Goal: Information Seeking & Learning: Check status

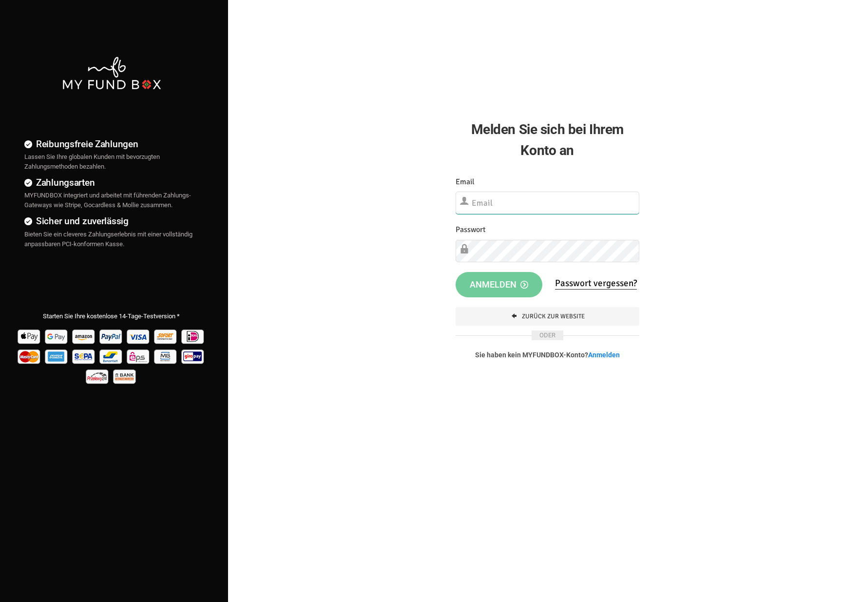
type input "[EMAIL_ADDRESS][DOMAIN_NAME]"
click at [509, 283] on span "Anmelden" at bounding box center [499, 284] width 58 height 10
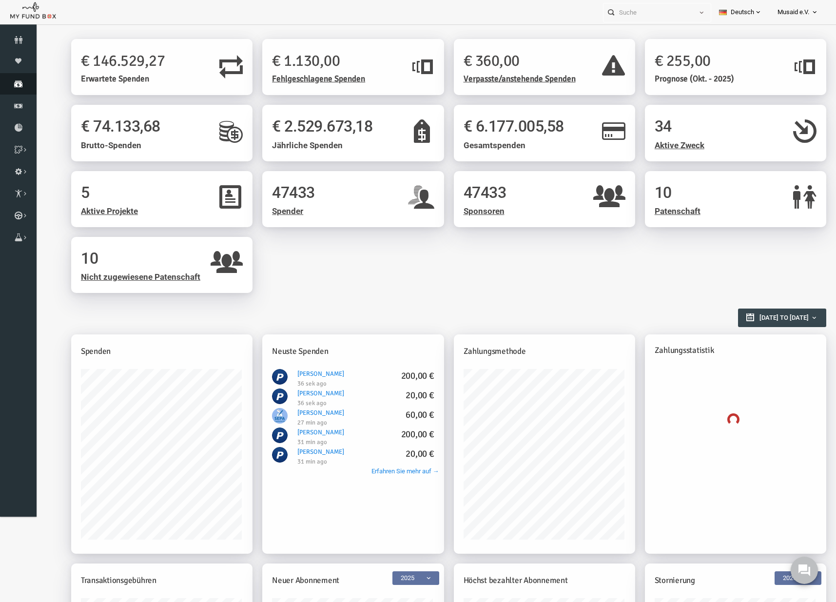
click at [20, 91] on link "Spenden" at bounding box center [18, 83] width 37 height 21
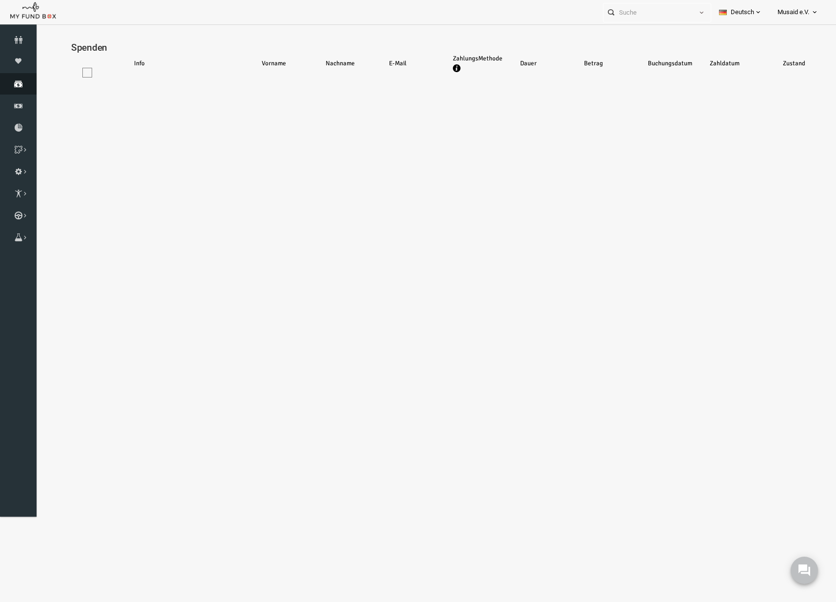
select select "100"
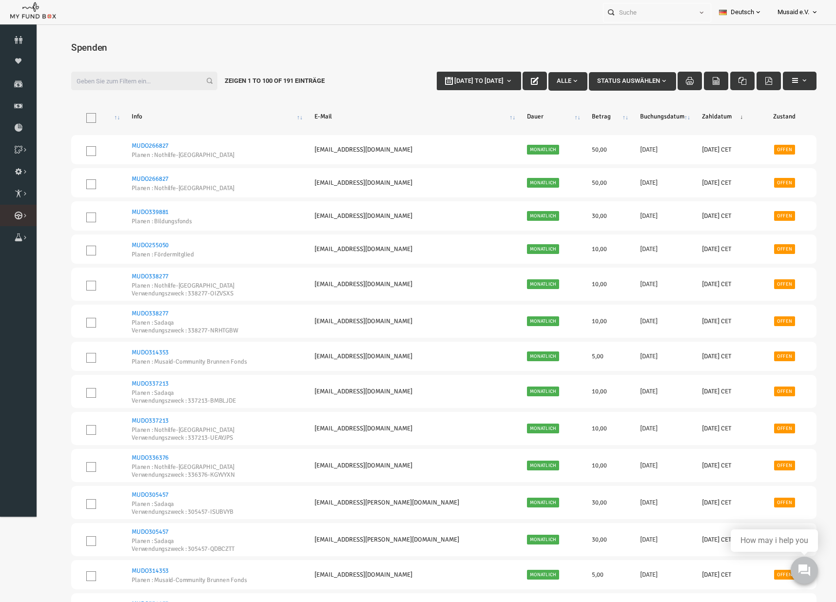
click at [0, 0] on link "Kurban Liste" at bounding box center [0, 0] width 0 height 0
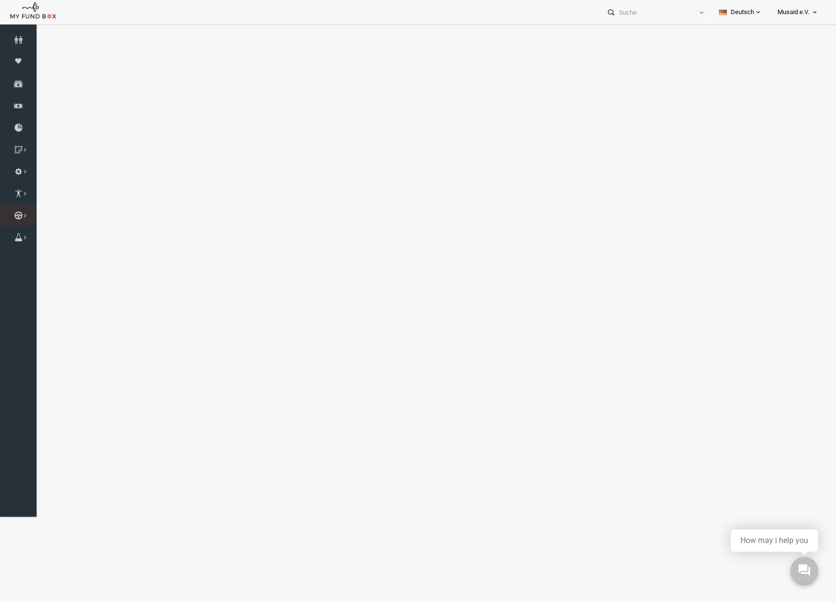
select select "100"
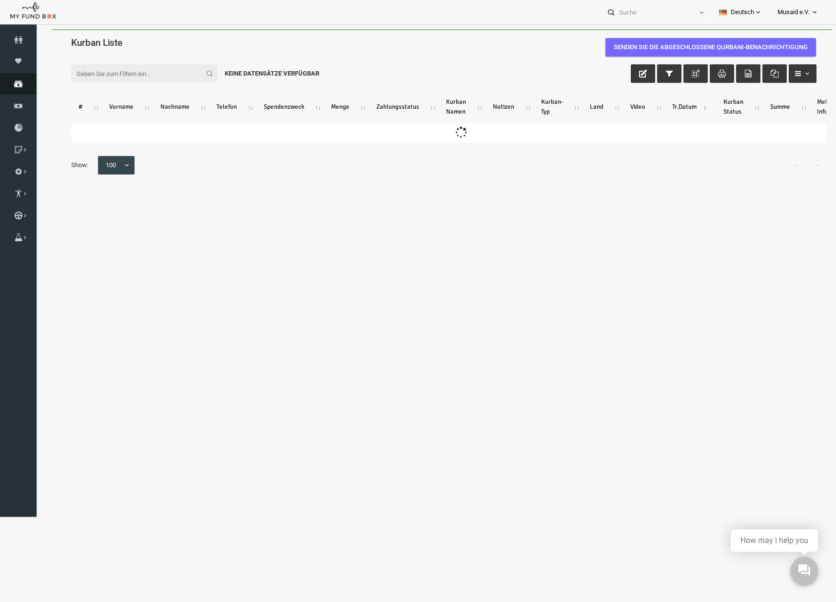
click at [32, 93] on link "Spenden" at bounding box center [18, 83] width 37 height 21
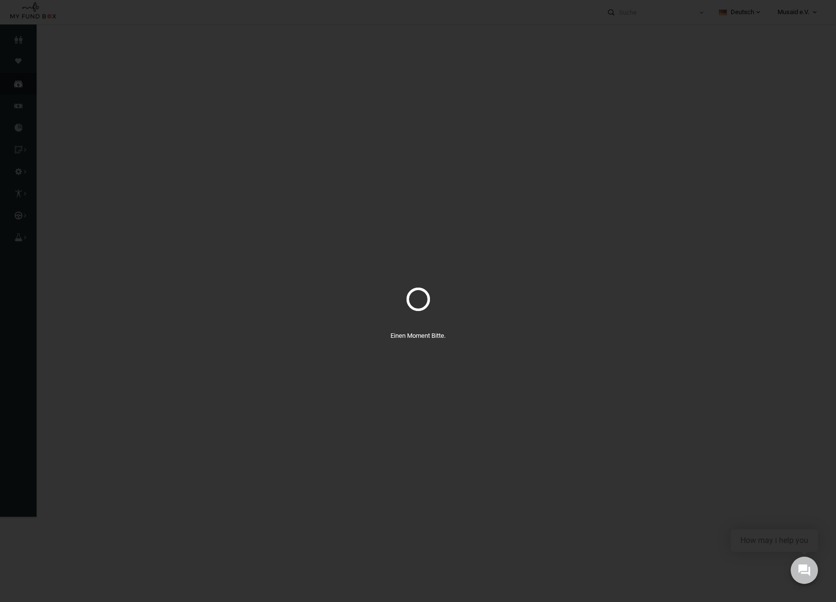
select select "100"
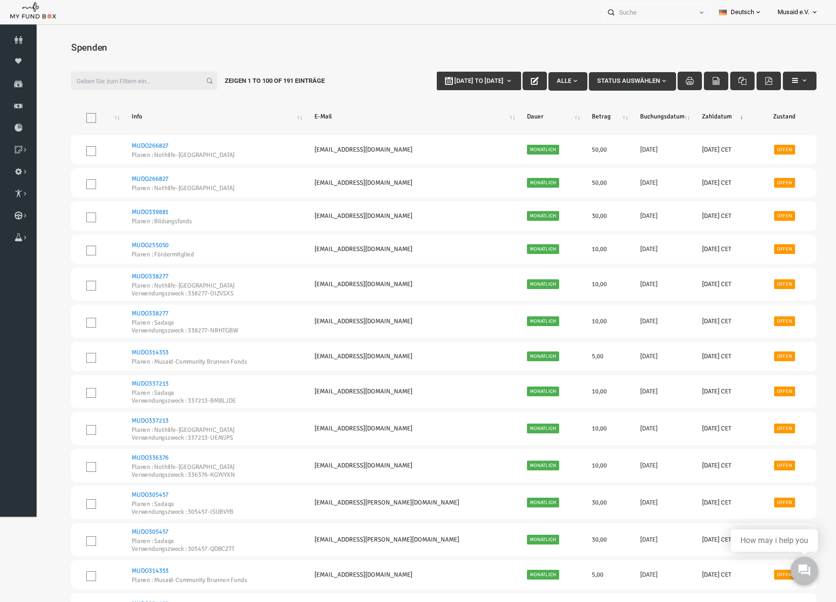
click at [134, 73] on input "Filter:" at bounding box center [128, 81] width 146 height 19
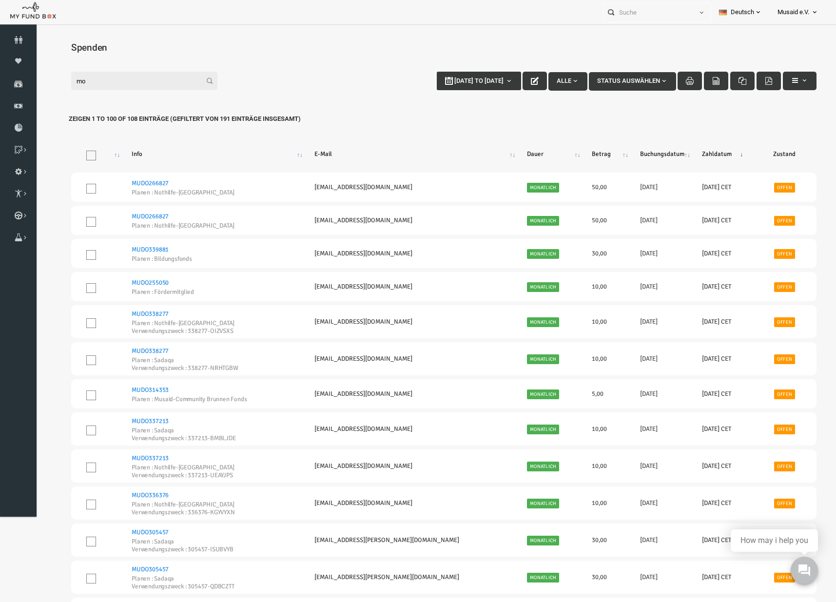
type input "m"
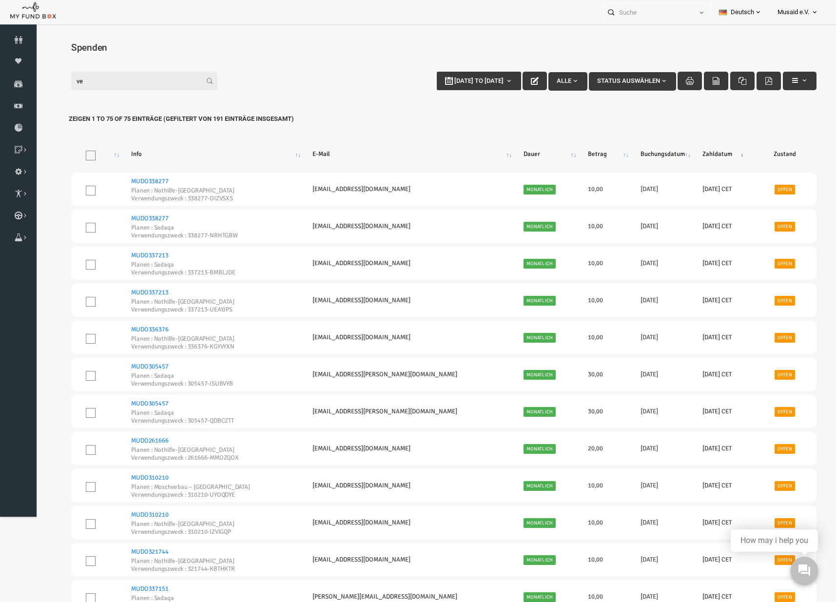
type input "v"
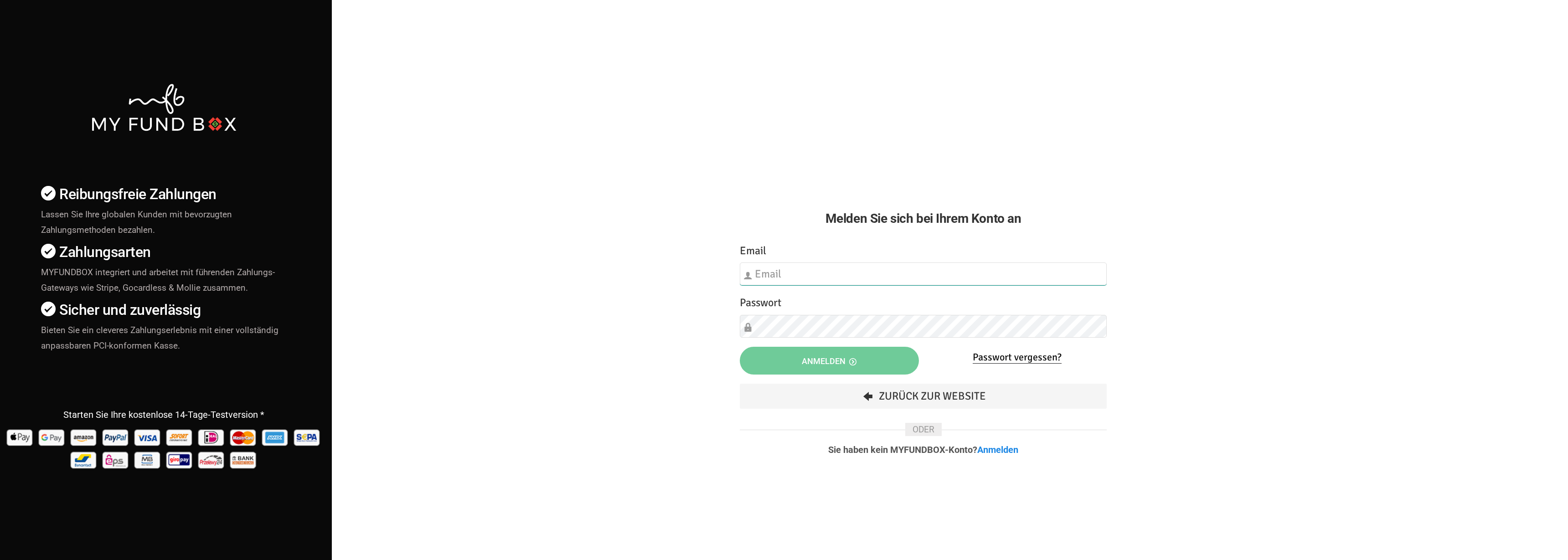
type input "fzgueven@musaid.de"
click at [787, 356] on span "Anmelden" at bounding box center [828, 361] width 54 height 9
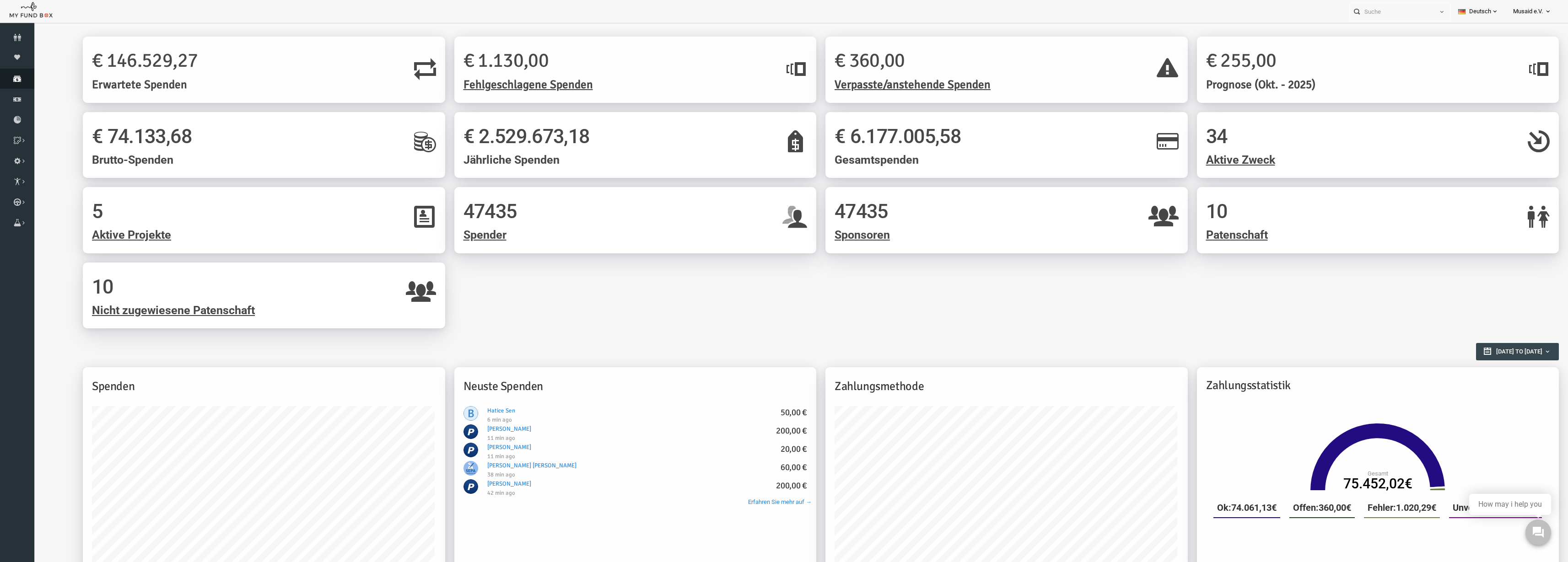
click at [11, 82] on icon at bounding box center [17, 79] width 35 height 8
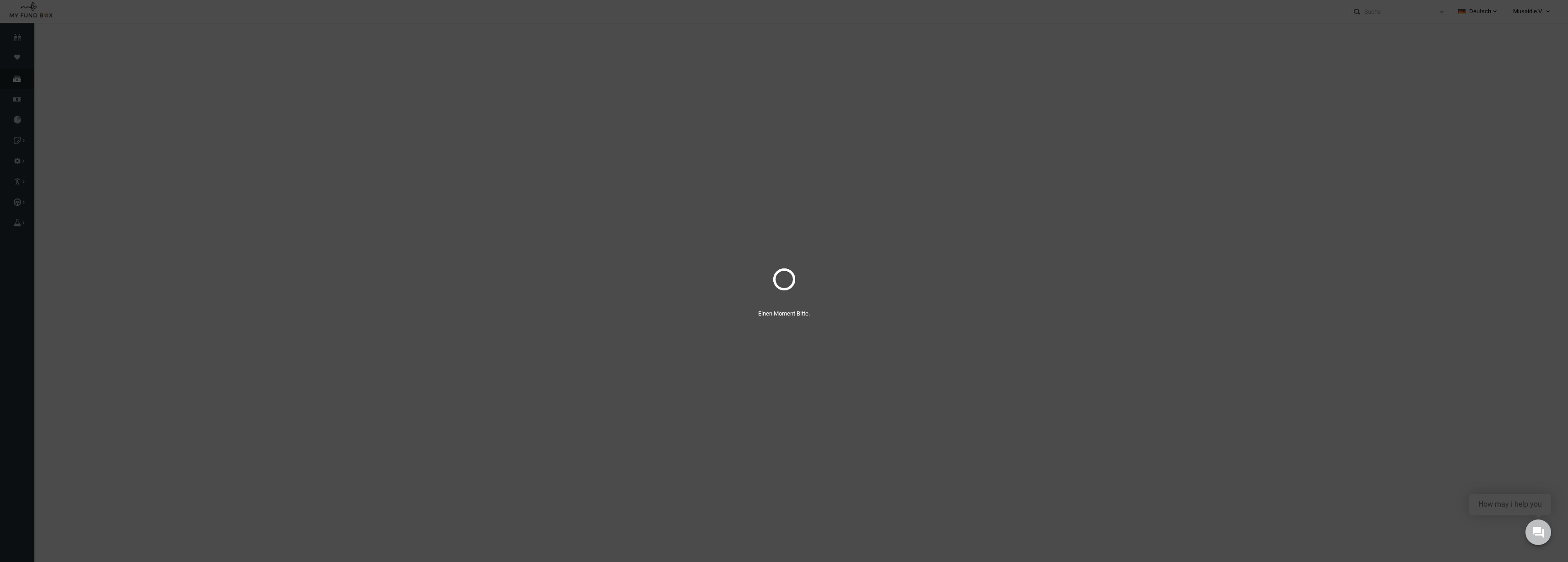
select select "100"
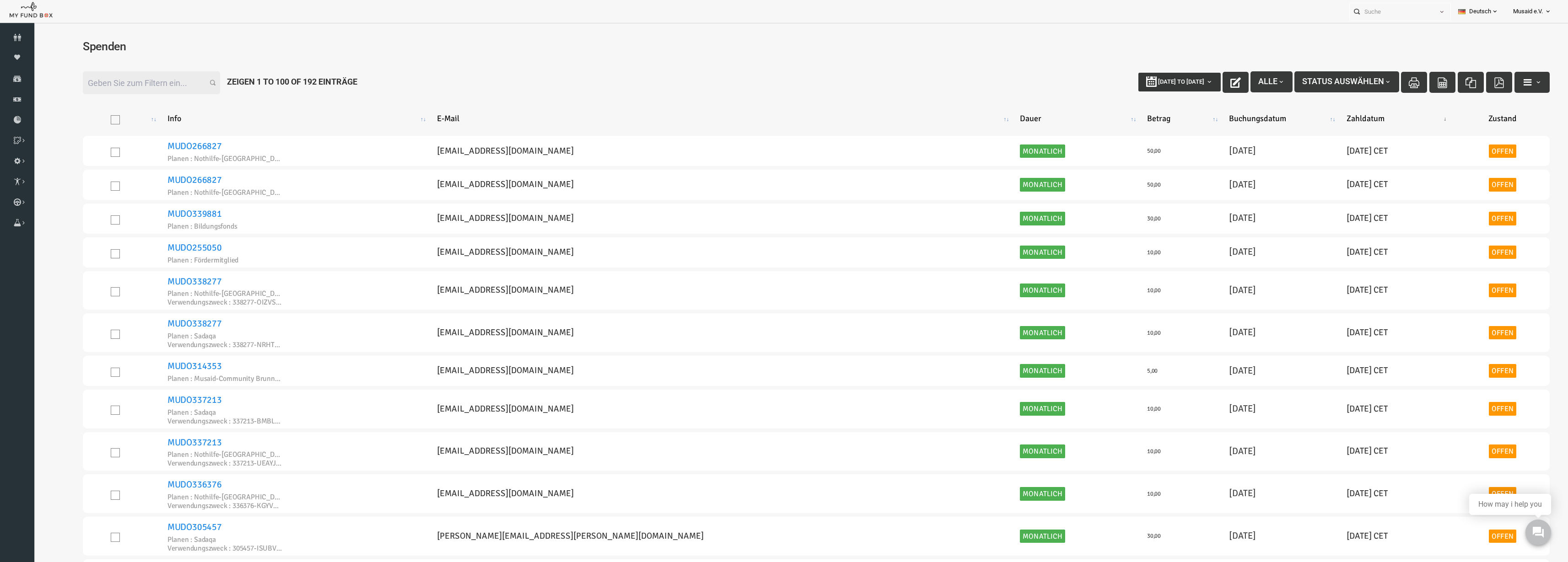
type input "09-09-2025"
type input "16-09-2025"
click at [1159, 91] on button "09-09-2025 to 16-09-2025" at bounding box center [1149, 83] width 83 height 19
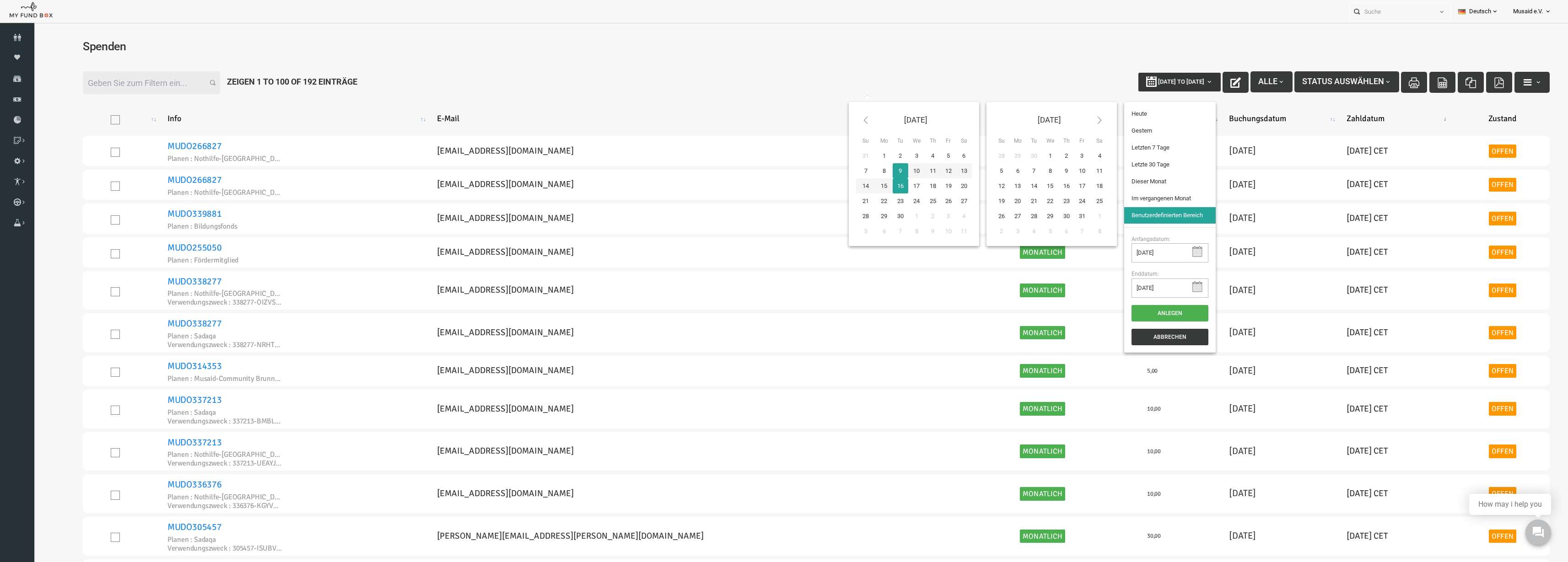
type input "08-09-2025"
type input "03-09-2025"
type input "09-09-2025"
type input "11-08-2025"
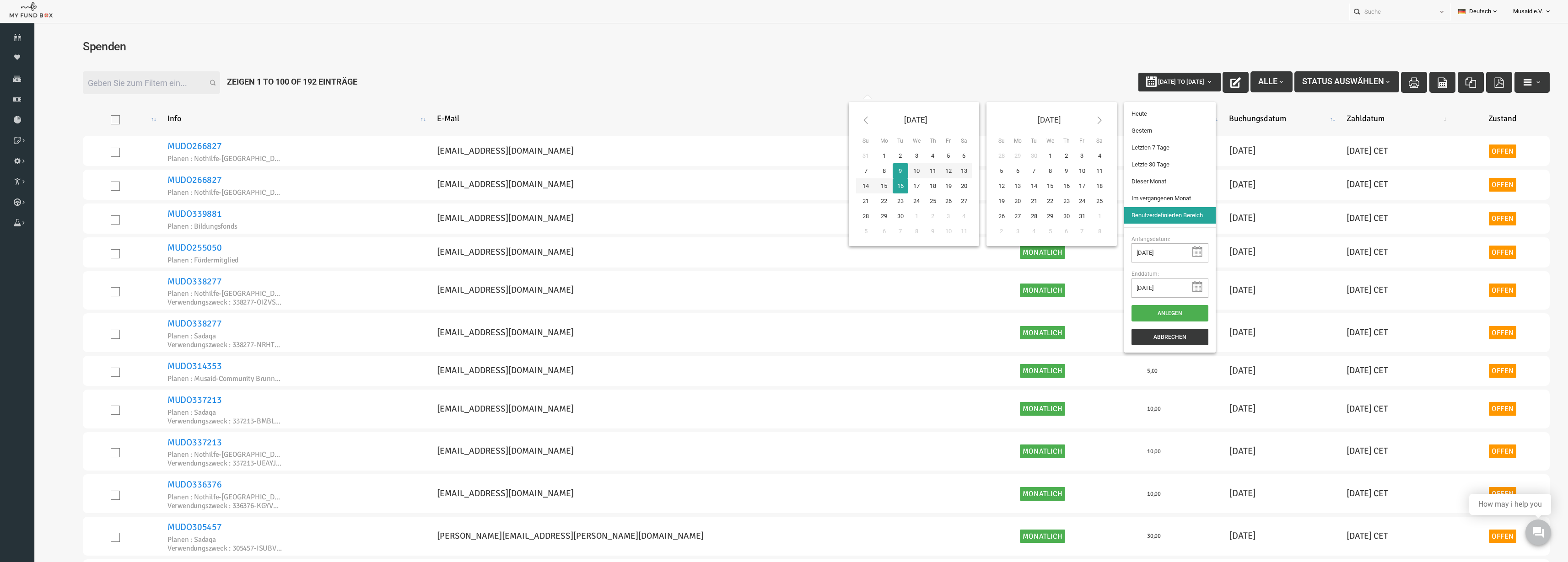
type input "[DATE]"
click at [1121, 167] on li "Letzte 30 Tage" at bounding box center [1139, 165] width 91 height 17
select select "100"
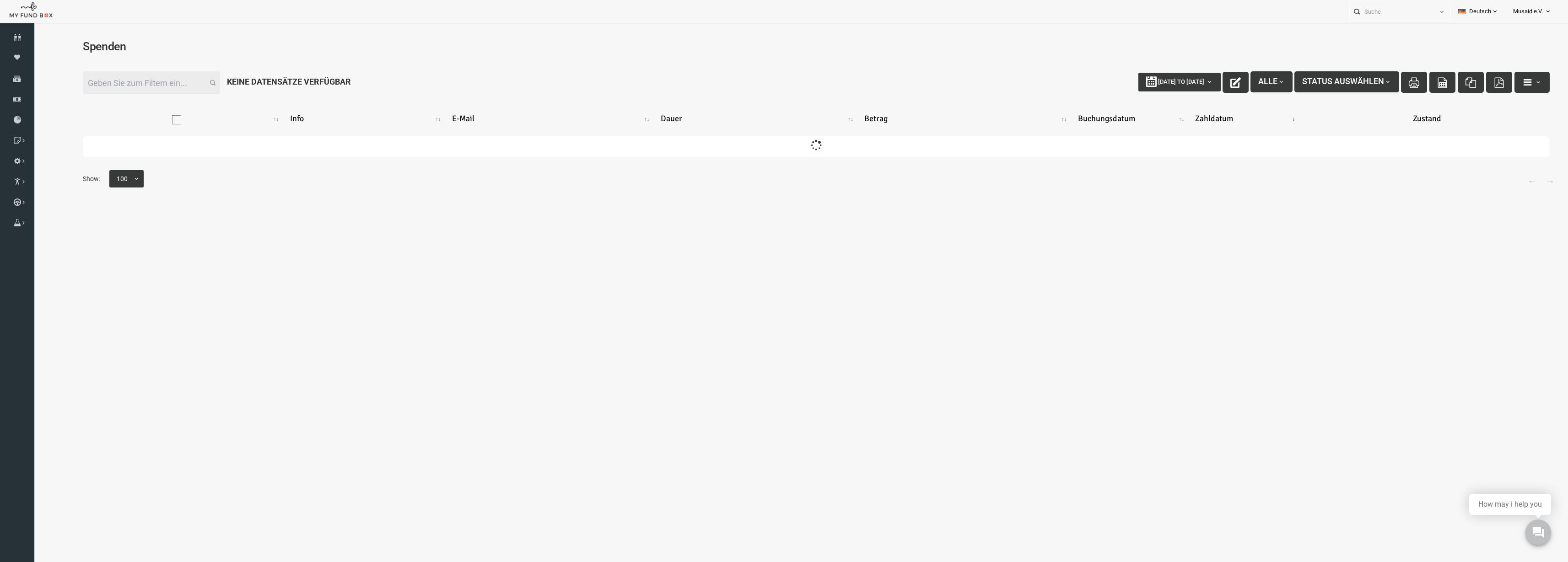
click at [152, 87] on input "Filter:" at bounding box center [121, 83] width 137 height 23
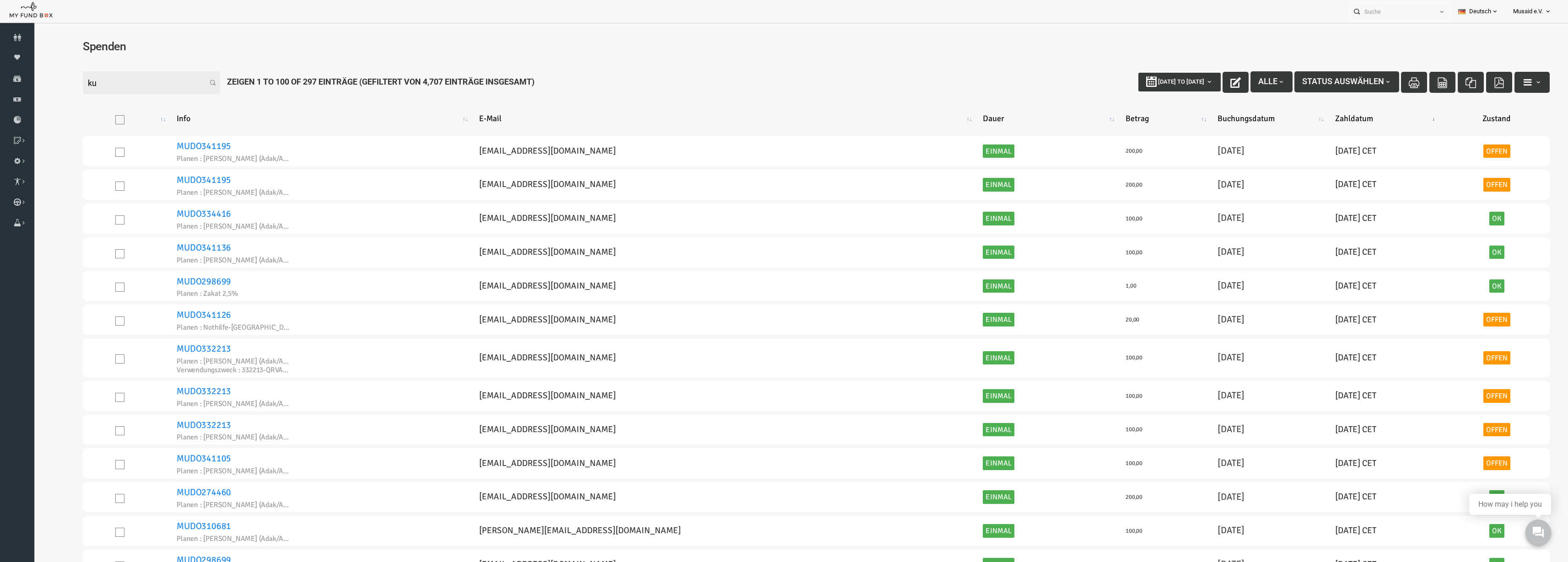
type input "k"
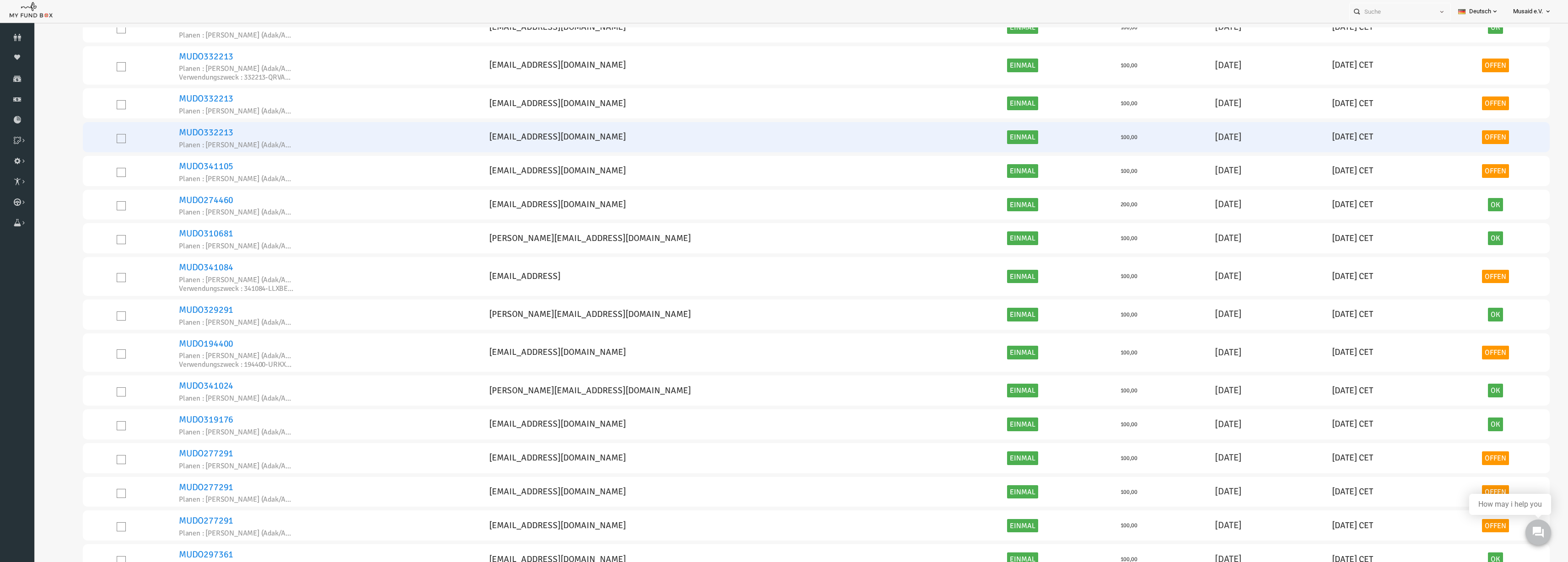
scroll to position [286, 0]
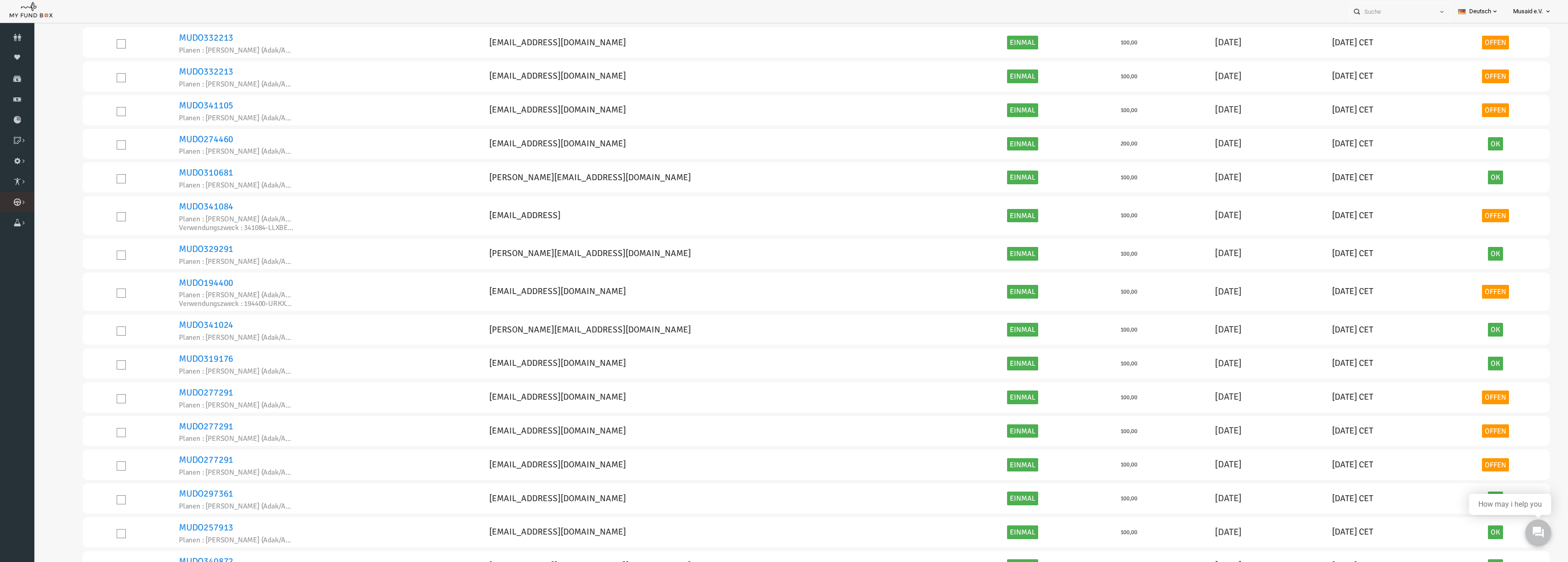
type input "kurban"
click at [0, 0] on icon at bounding box center [0, 0] width 0 height 0
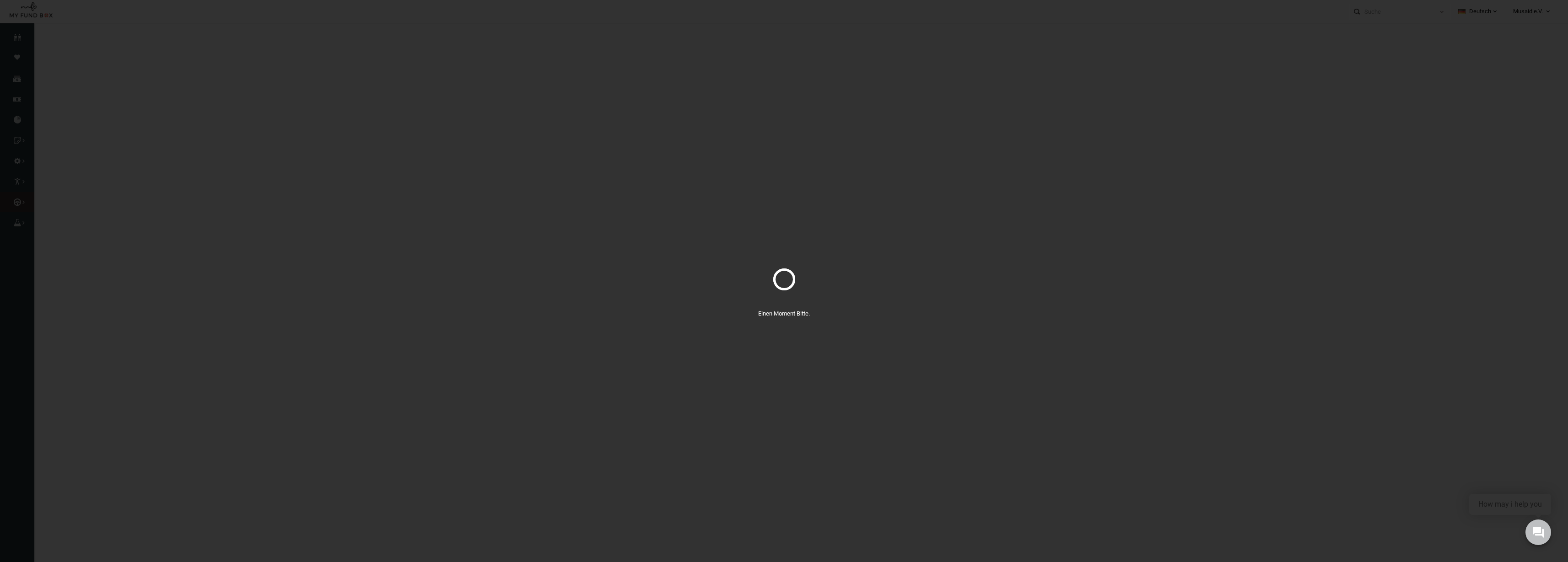
select select "100"
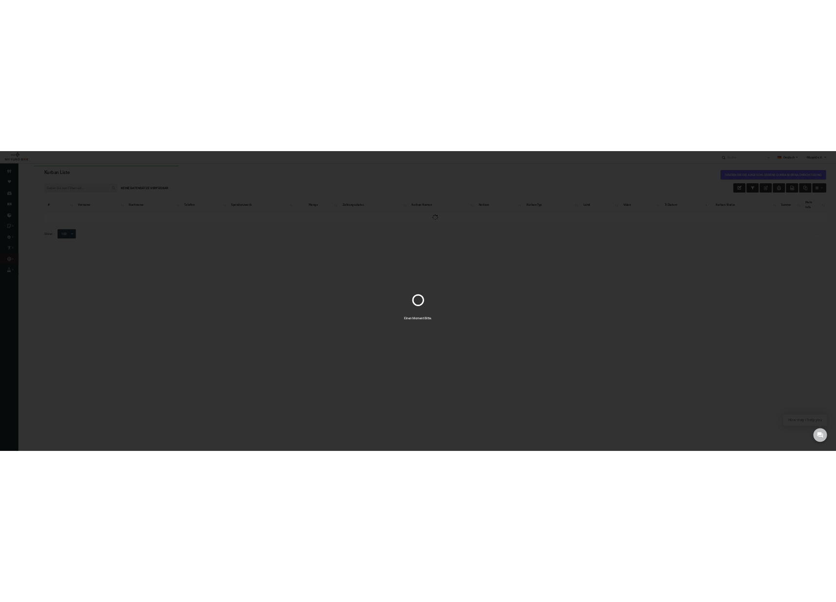
scroll to position [0, 0]
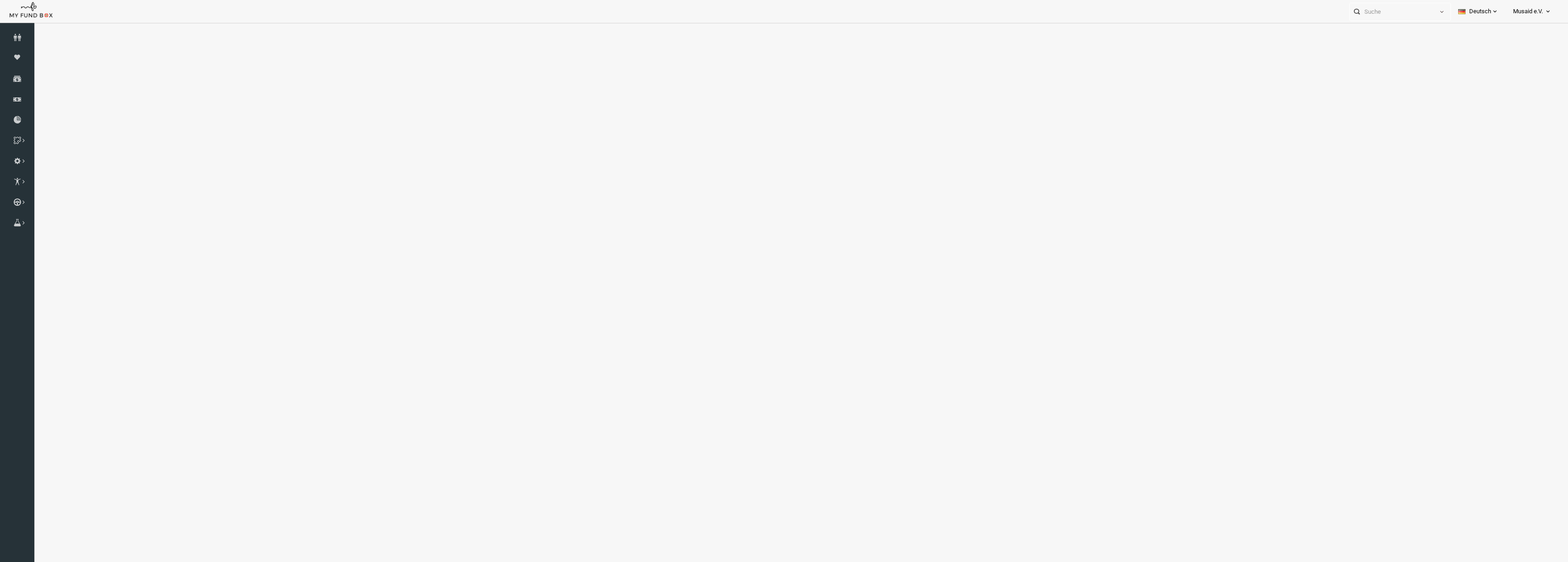
select select "100"
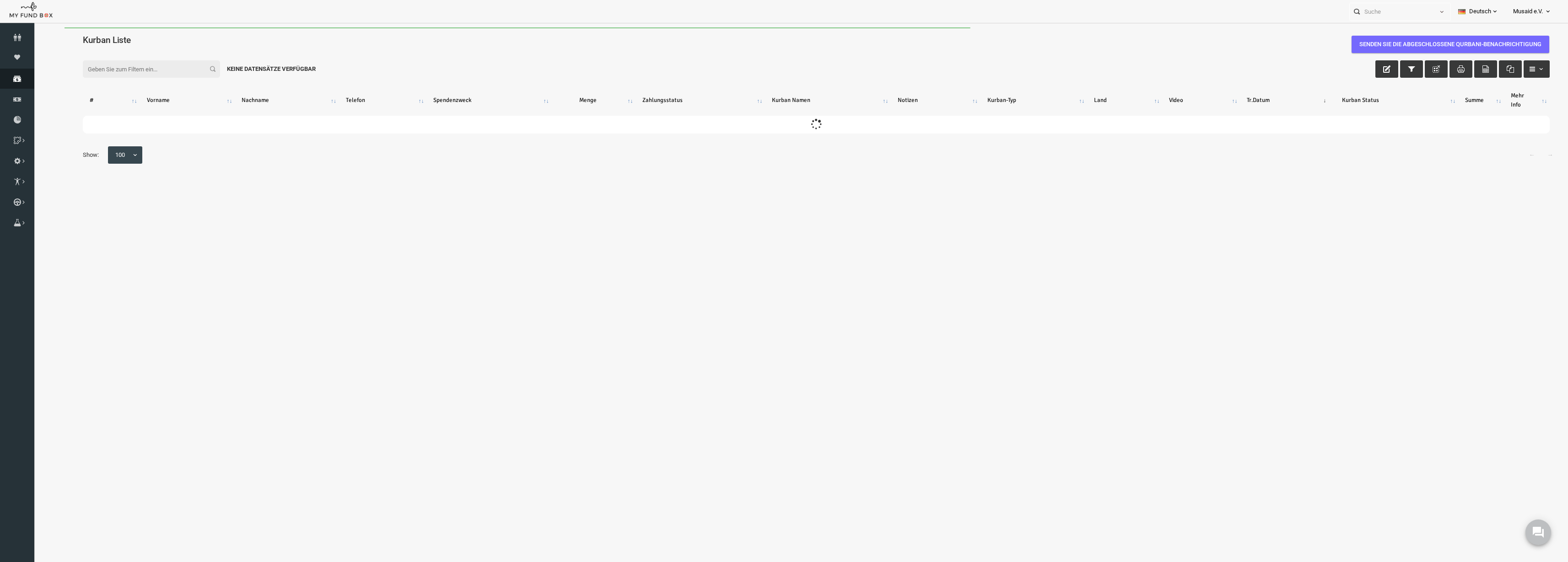
click at [14, 78] on icon at bounding box center [17, 79] width 35 height 8
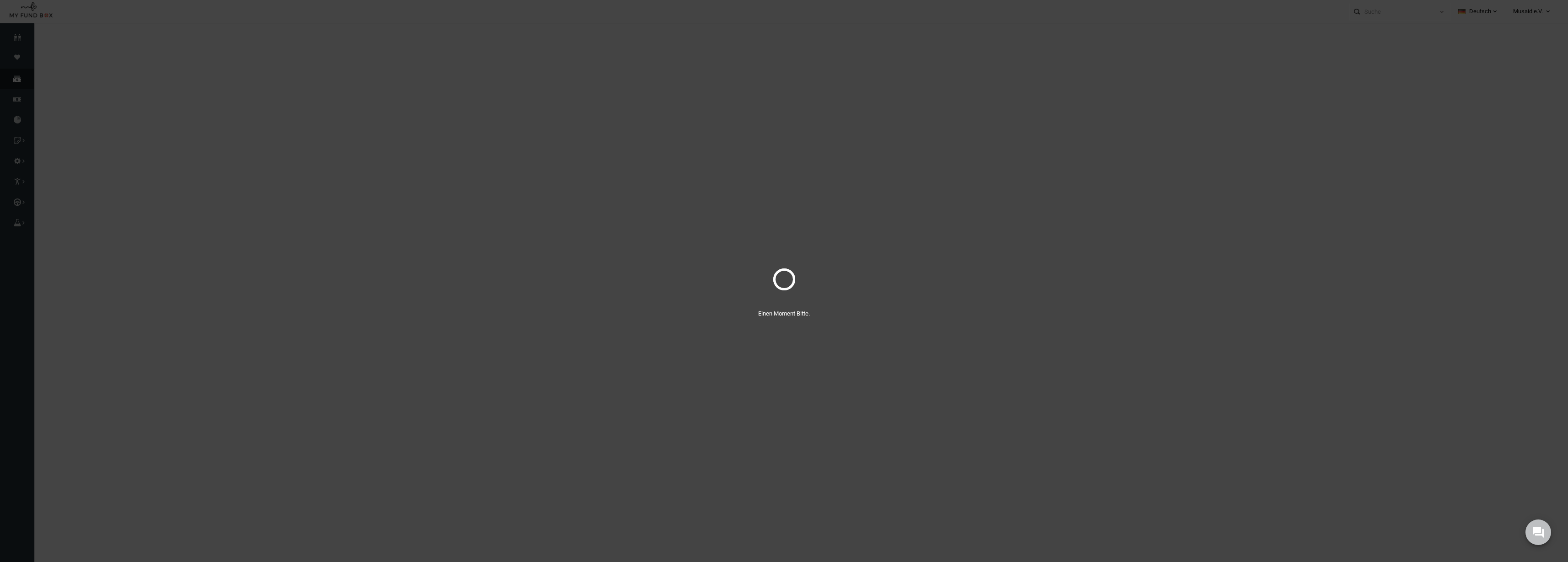
select select "100"
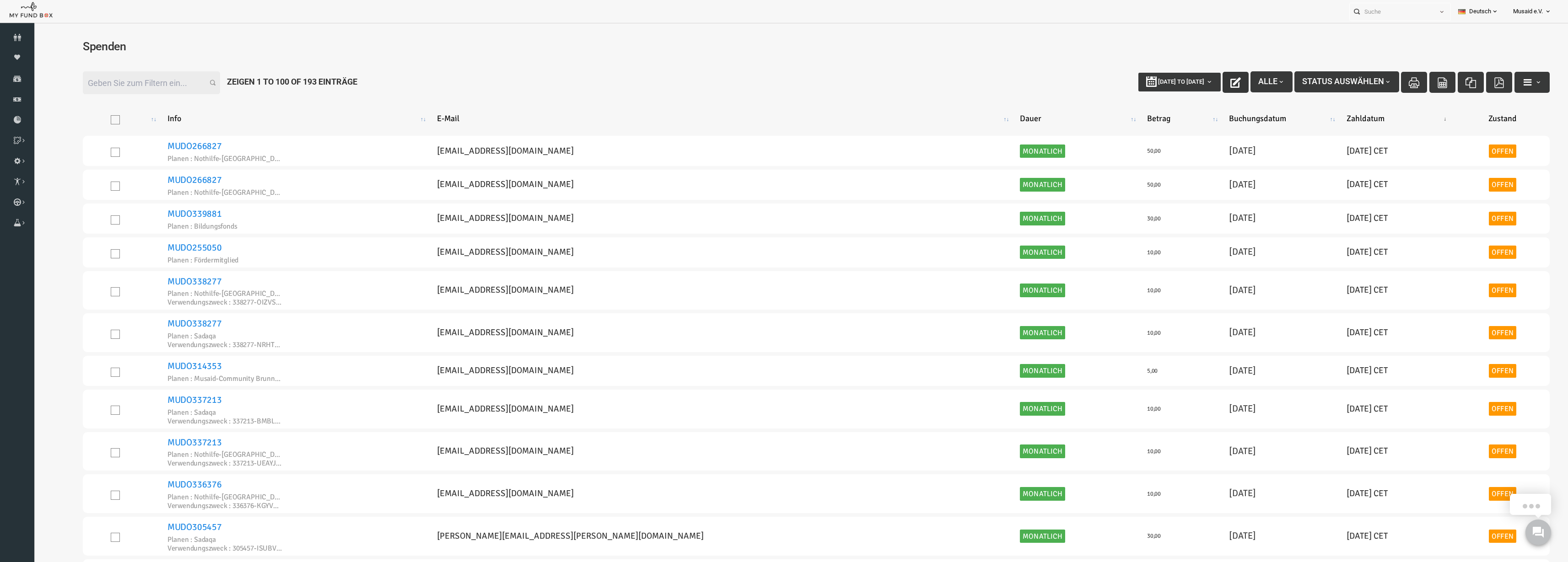
click at [1200, 81] on icon "button" at bounding box center [1205, 82] width 10 height 10
type input "09-09-2025"
type input "16-09-2025"
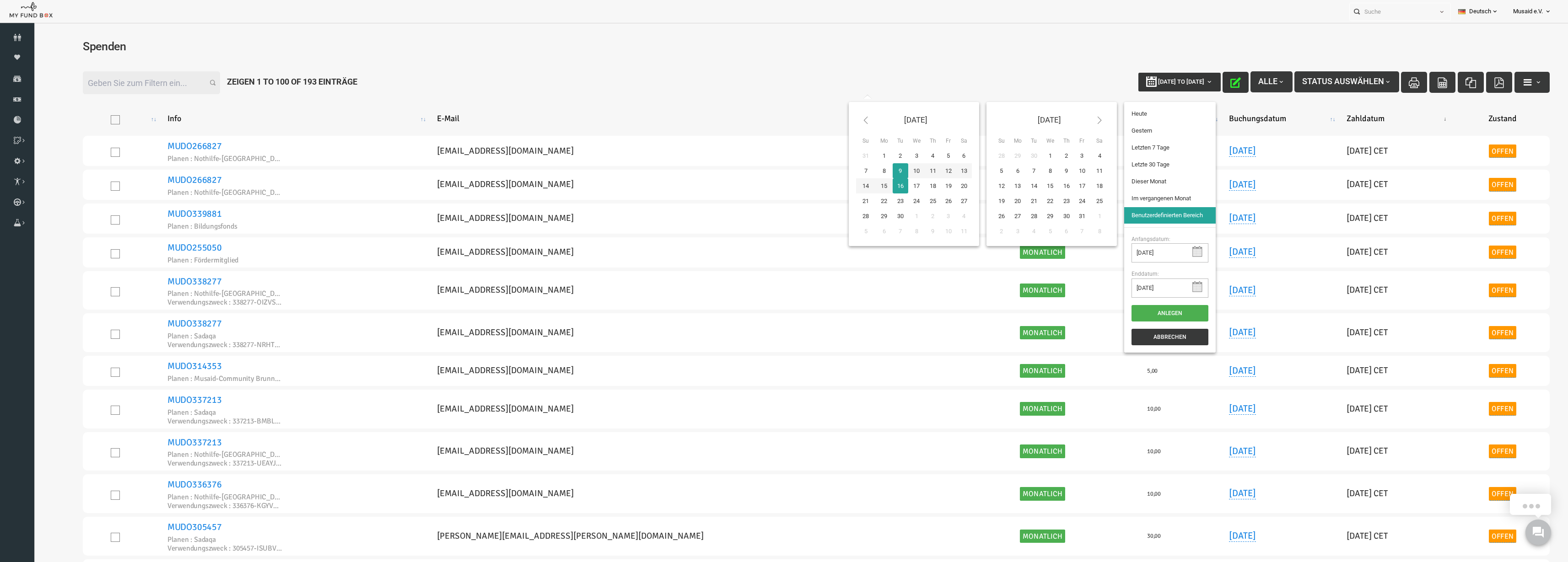
click at [1145, 88] on button "09-09-2025 to 16-09-2025" at bounding box center [1149, 83] width 83 height 19
type input "11-08-2025"
type input "09-09-2025"
click at [1142, 165] on li "Letzte 30 Tage" at bounding box center [1139, 165] width 91 height 17
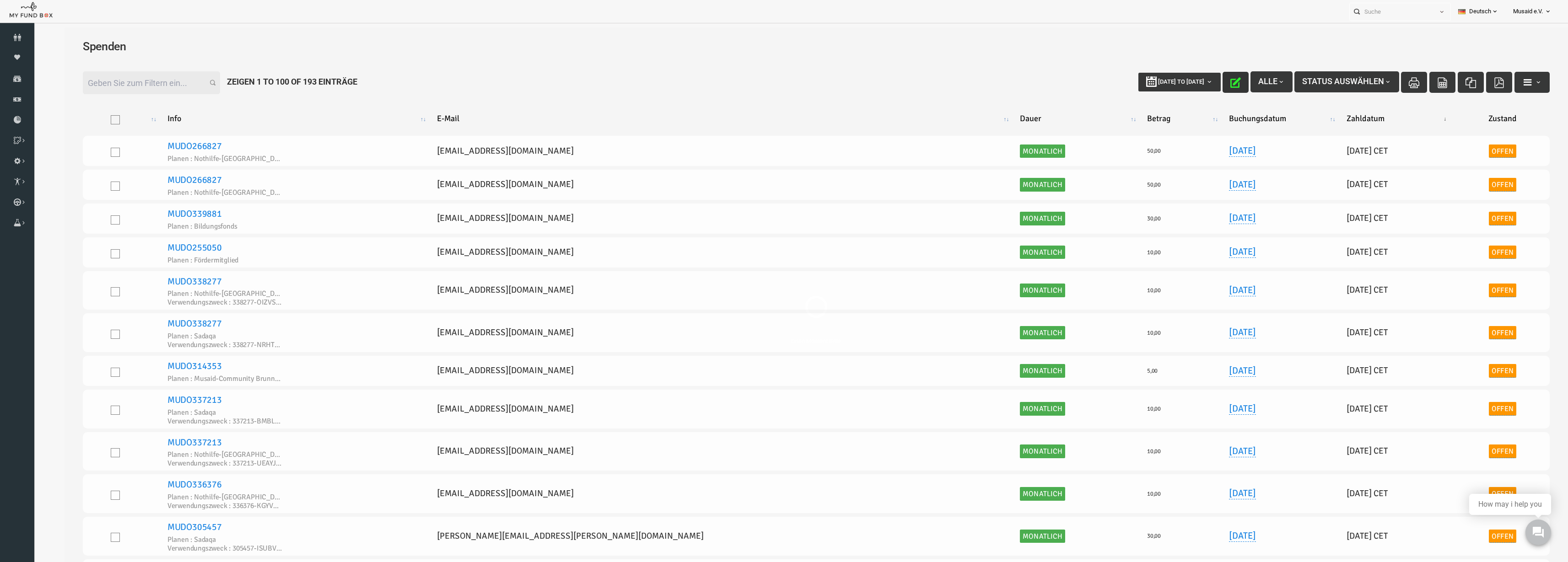
select select "100"
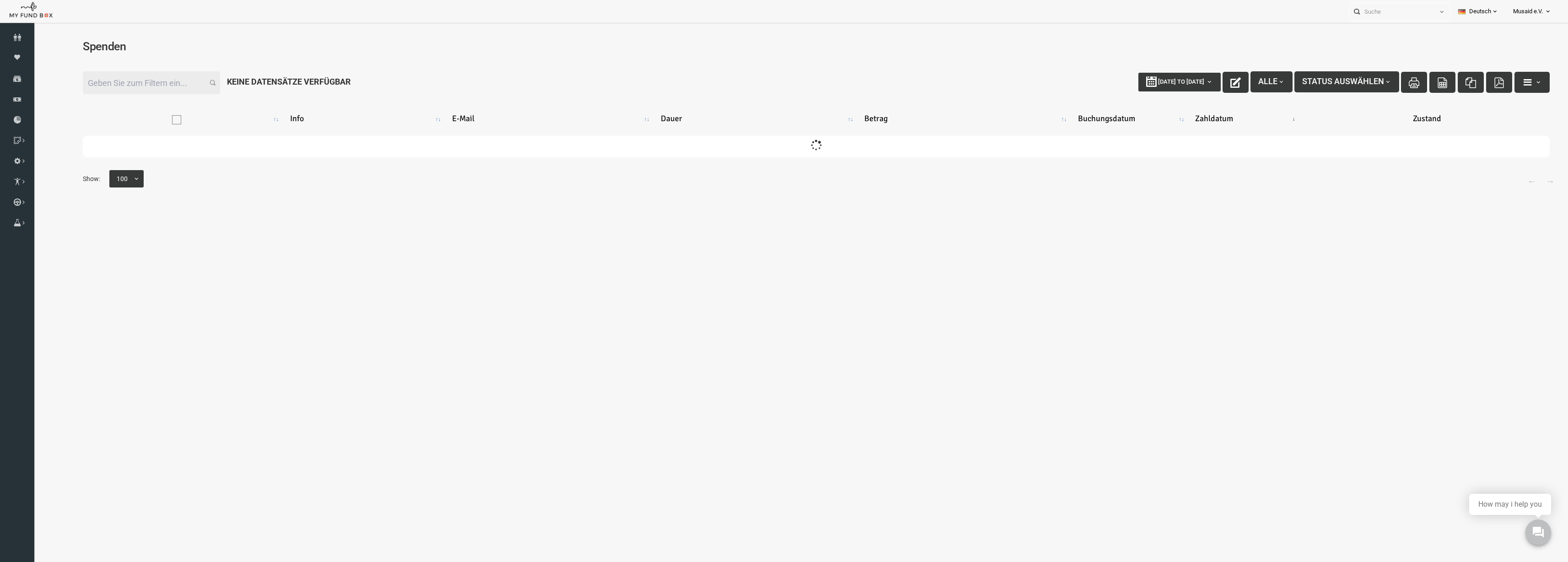
click at [146, 80] on input "Filter:" at bounding box center [121, 83] width 137 height 23
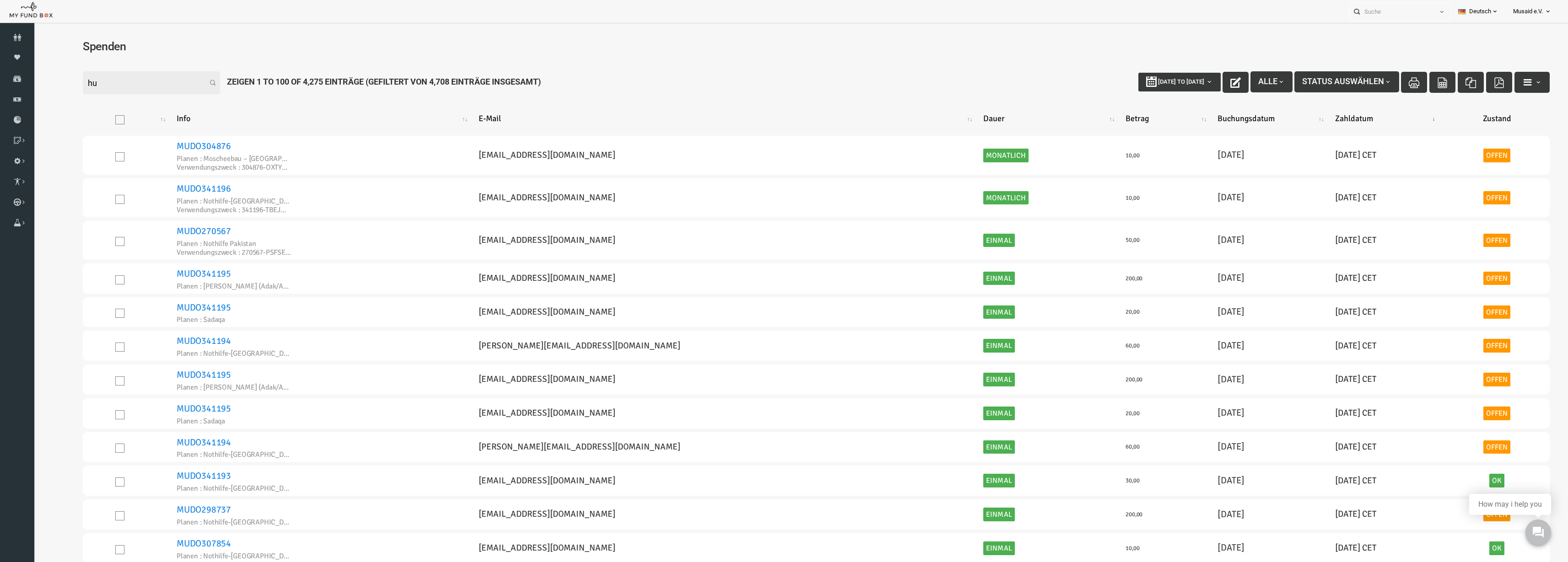
type input "h"
type input "n"
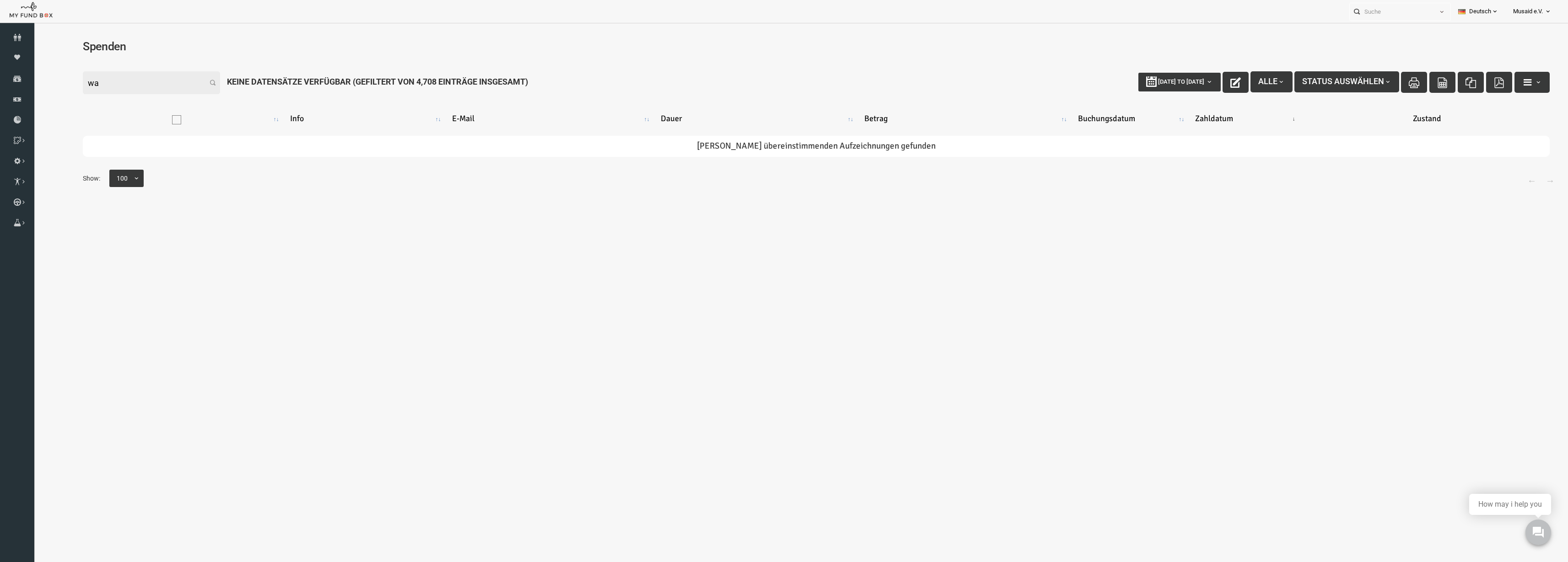
type input "w"
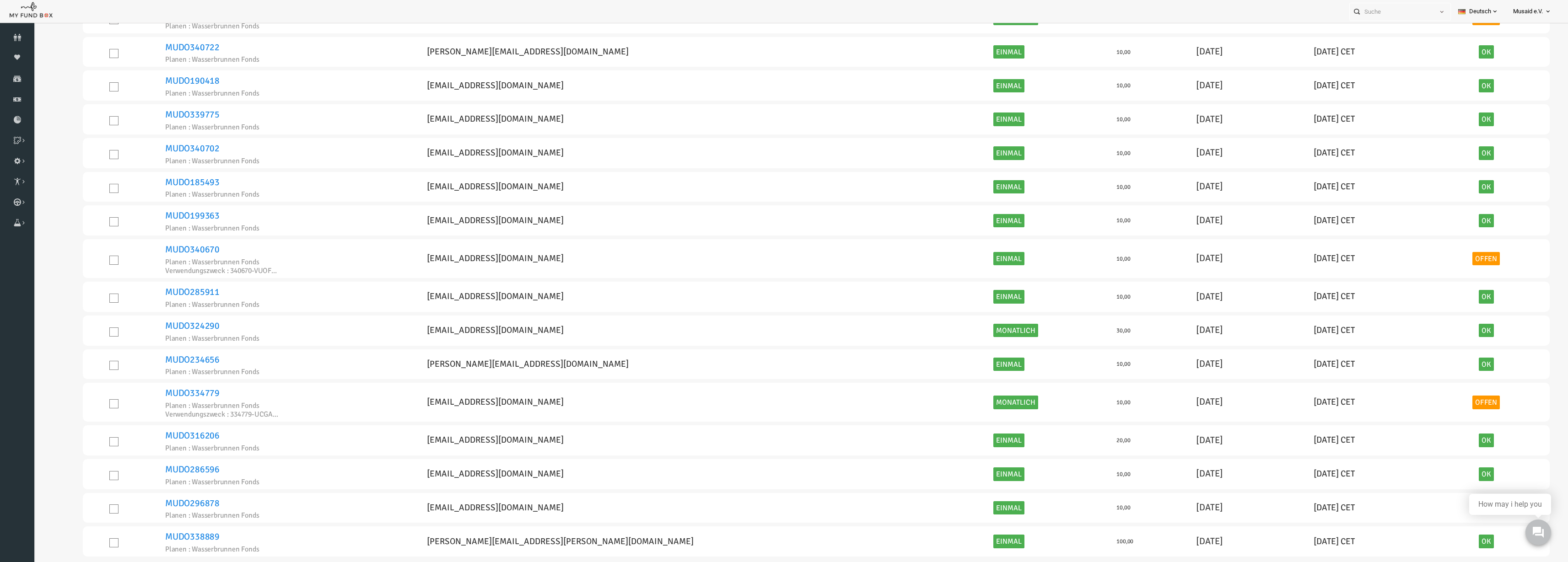
scroll to position [730, 0]
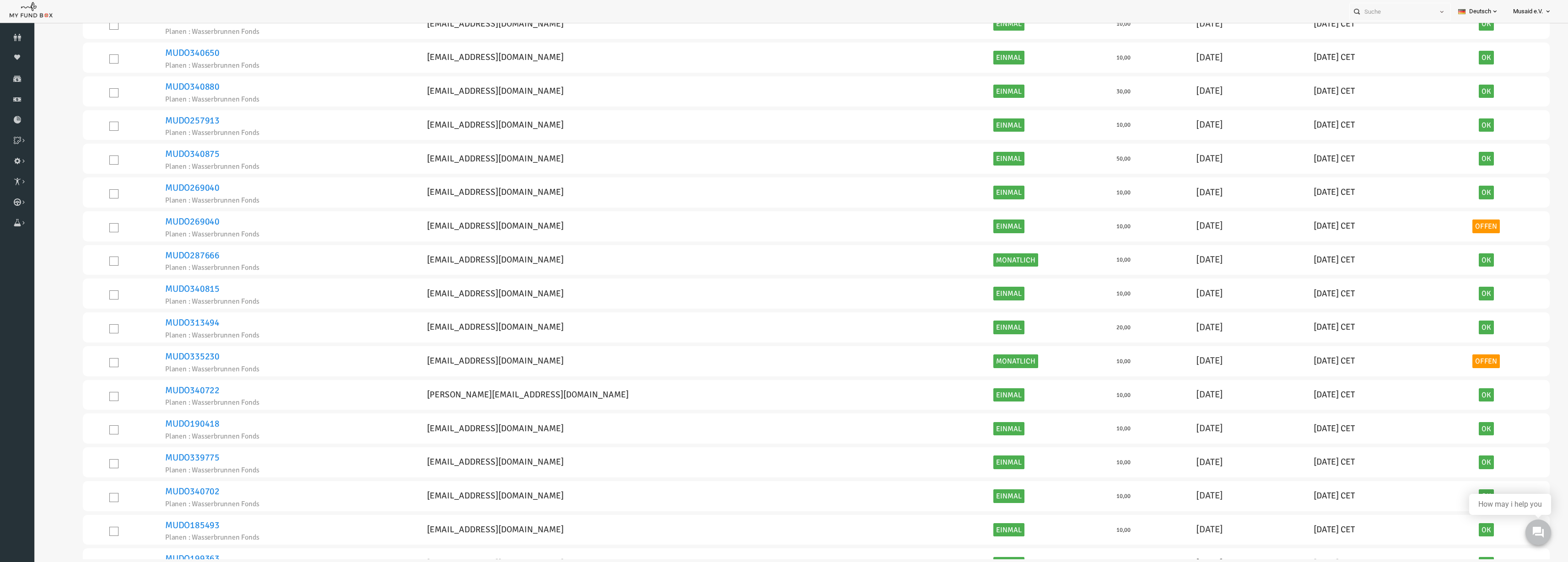
type input "wasserbrunnen fonds"
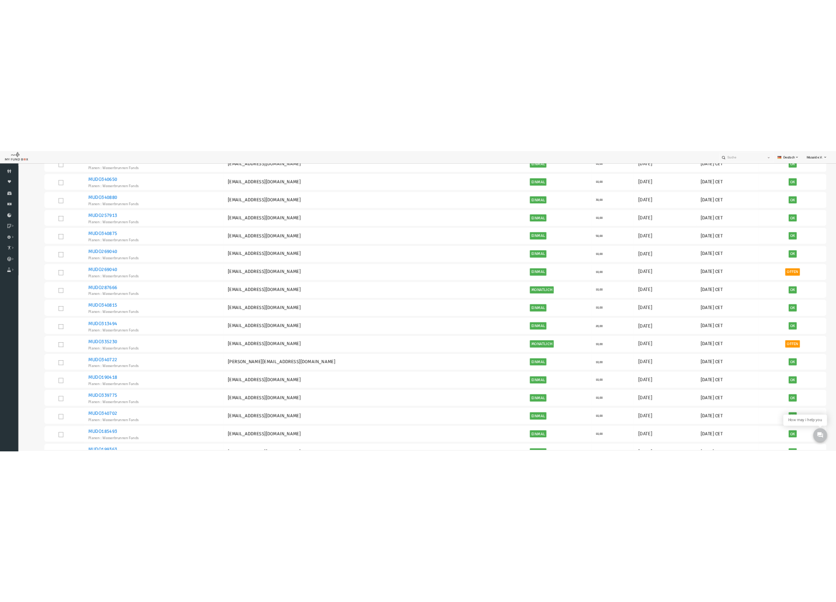
scroll to position [29, 0]
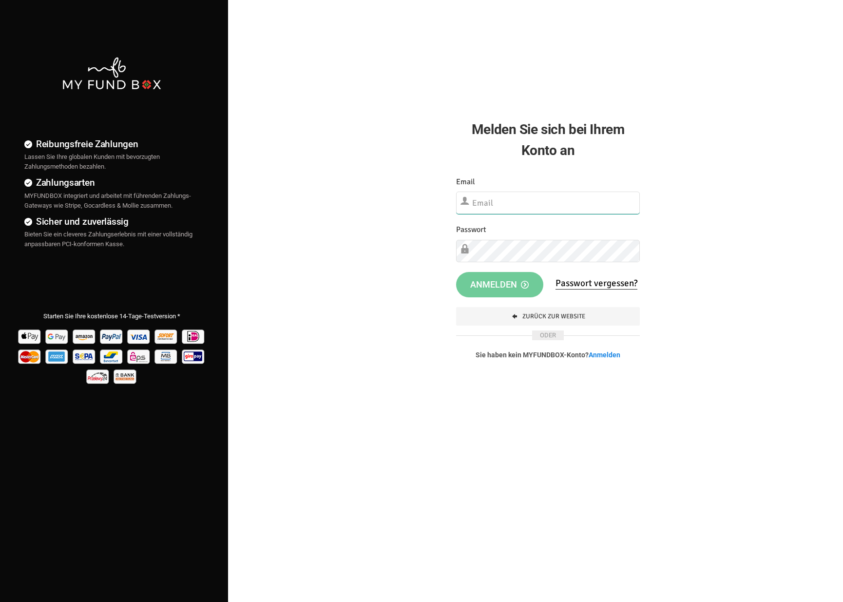
type input "[EMAIL_ADDRESS][DOMAIN_NAME]"
click at [505, 295] on div "Etwas ist falsch gelaufen. Schließen Sie bitte den Browser und öffnen Sie ihn e…" at bounding box center [548, 274] width 204 height 217
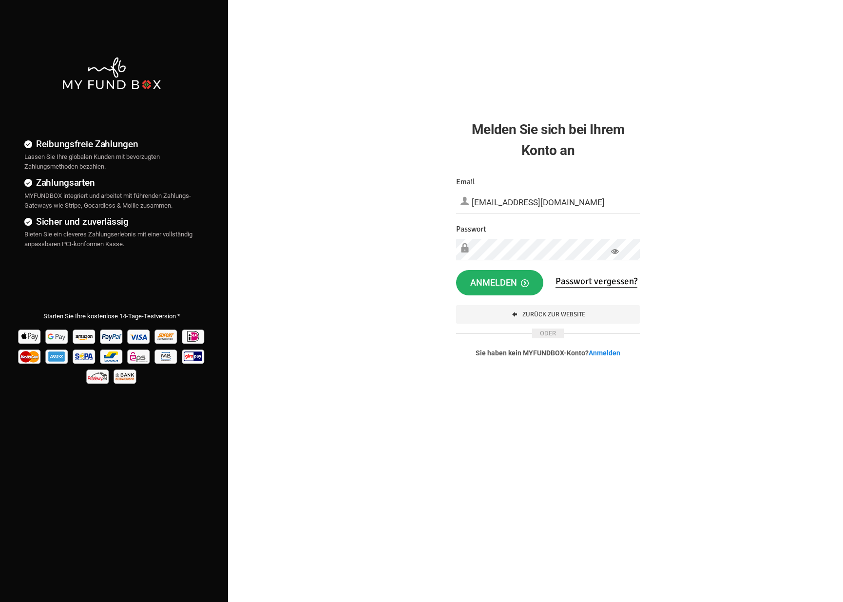
click at [504, 274] on button "Anmelden" at bounding box center [499, 282] width 87 height 25
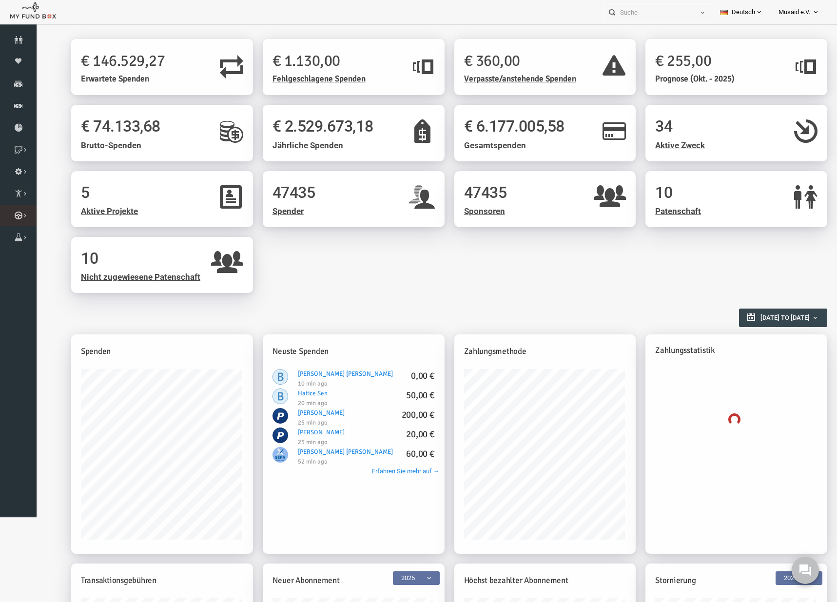
click at [0, 0] on icon at bounding box center [0, 0] width 0 height 0
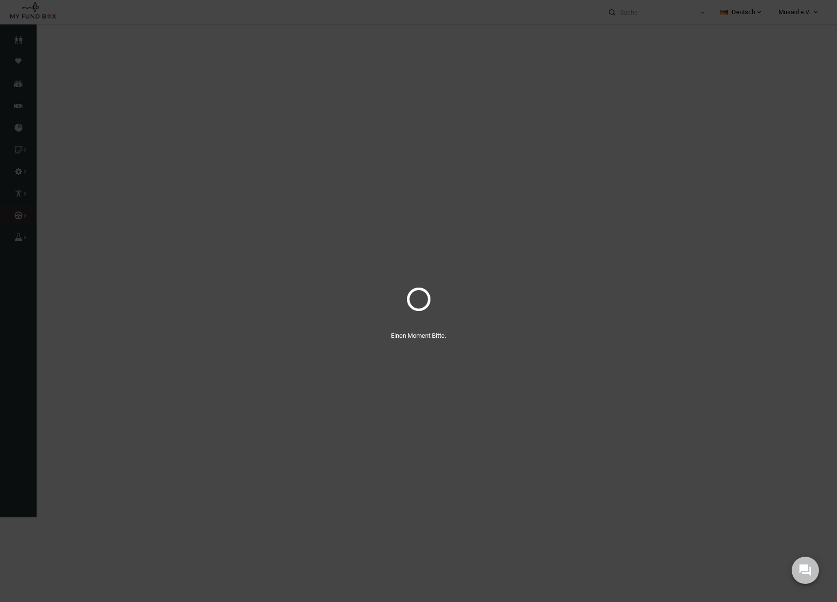
select select "100"
